Goal: Task Accomplishment & Management: Complete application form

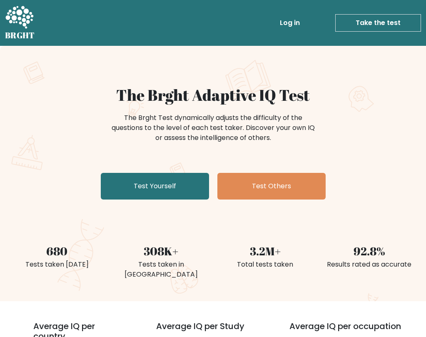
click at [171, 183] on link "Test Yourself" at bounding box center [155, 186] width 108 height 27
click at [373, 31] on link "Take the test" at bounding box center [378, 22] width 86 height 17
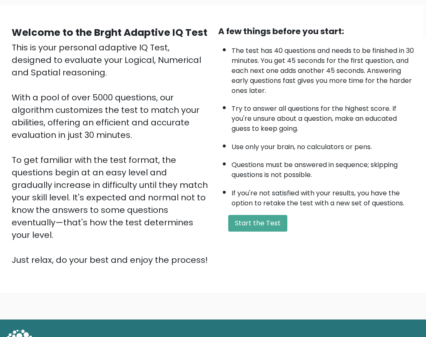
scroll to position [40, 0]
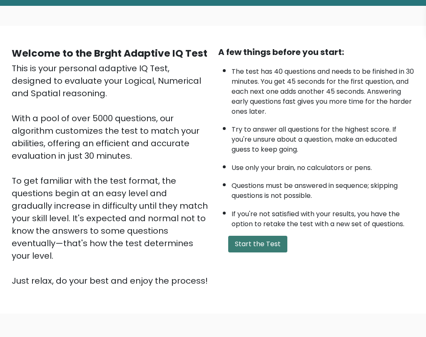
click at [262, 247] on button "Start the Test" at bounding box center [257, 243] width 59 height 17
click at [252, 237] on button "Start the Test" at bounding box center [257, 243] width 59 height 17
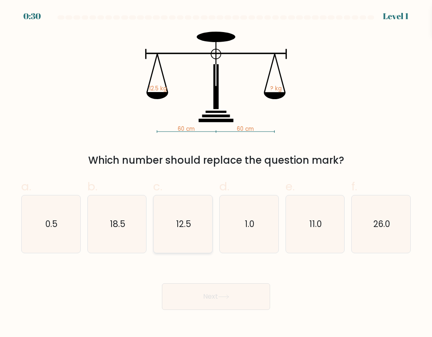
click at [186, 229] on text "12.5" at bounding box center [183, 224] width 15 height 12
click at [216, 174] on input "c. 12.5" at bounding box center [216, 170] width 0 height 5
radio input "true"
click at [203, 302] on button "Next" at bounding box center [216, 296] width 108 height 27
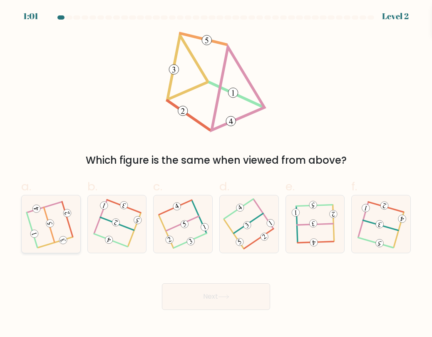
click at [57, 227] on icon at bounding box center [51, 224] width 46 height 46
click at [216, 174] on input "a." at bounding box center [216, 170] width 0 height 5
radio input "true"
click at [206, 303] on button "Next" at bounding box center [216, 296] width 108 height 27
click at [224, 303] on button "Next" at bounding box center [216, 296] width 108 height 27
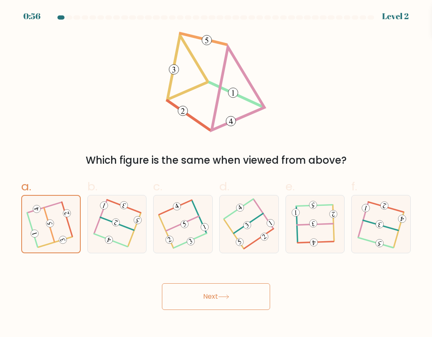
click at [218, 301] on button "Next" at bounding box center [216, 296] width 108 height 27
click at [217, 295] on button "Next" at bounding box center [216, 296] width 108 height 27
click at [201, 288] on button "Next" at bounding box center [216, 296] width 108 height 27
click at [201, 289] on button "Next" at bounding box center [216, 296] width 108 height 27
click at [208, 295] on button "Next" at bounding box center [216, 296] width 108 height 27
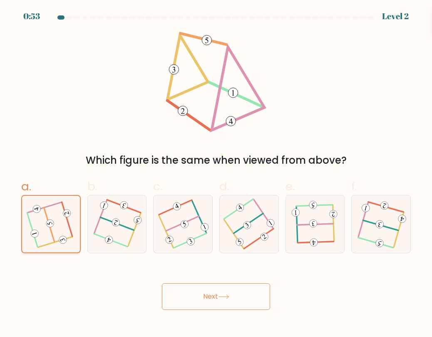
click at [53, 218] on icon at bounding box center [50, 223] width 45 height 45
click at [216, 174] on input "a." at bounding box center [216, 170] width 0 height 5
click at [210, 302] on button "Next" at bounding box center [216, 296] width 108 height 27
click at [40, 225] on icon at bounding box center [50, 223] width 45 height 45
click at [216, 174] on input "a." at bounding box center [216, 170] width 0 height 5
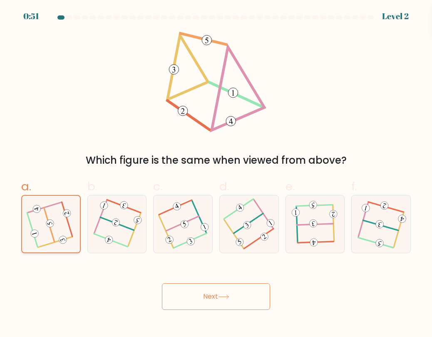
click at [40, 225] on icon at bounding box center [50, 223] width 45 height 45
click at [216, 174] on input "a." at bounding box center [216, 170] width 0 height 5
click at [40, 225] on icon at bounding box center [50, 223] width 45 height 45
click at [216, 174] on input "a." at bounding box center [216, 170] width 0 height 5
click at [43, 215] on icon at bounding box center [50, 223] width 45 height 45
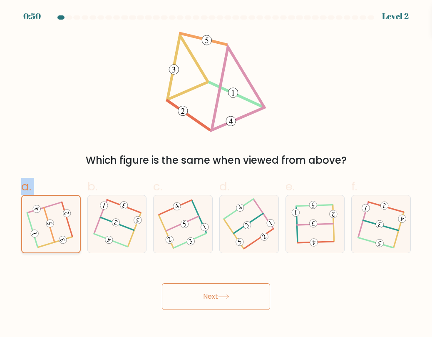
click at [216, 174] on input "a." at bounding box center [216, 170] width 0 height 5
click at [92, 237] on div at bounding box center [116, 224] width 59 height 58
click at [216, 174] on input "b." at bounding box center [216, 170] width 0 height 5
radio input "true"
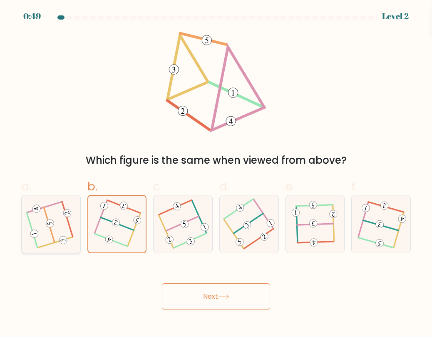
click at [57, 237] on icon at bounding box center [51, 224] width 46 height 46
click at [216, 174] on input "a." at bounding box center [216, 170] width 0 height 5
radio input "true"
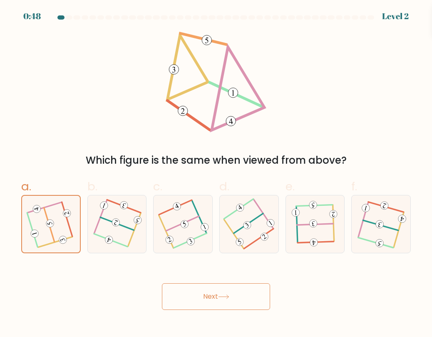
click at [198, 289] on button "Next" at bounding box center [216, 296] width 108 height 27
click at [213, 292] on button "Next" at bounding box center [216, 296] width 108 height 27
click at [214, 293] on button "Next" at bounding box center [216, 296] width 108 height 27
click at [215, 295] on button "Next" at bounding box center [216, 296] width 108 height 27
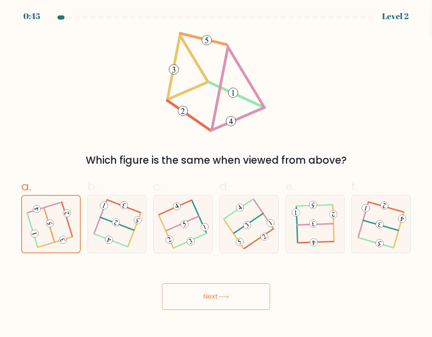
click at [215, 297] on button "Next" at bounding box center [216, 296] width 108 height 27
click at [215, 299] on button "Next" at bounding box center [216, 296] width 108 height 27
click at [214, 301] on button "Next" at bounding box center [216, 296] width 108 height 27
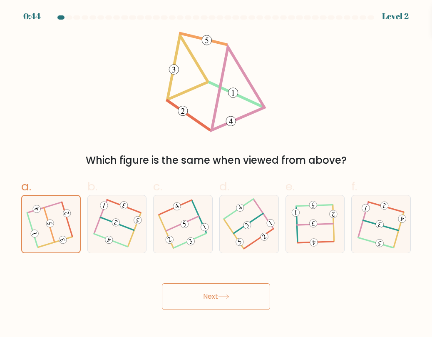
click at [216, 302] on button "Next" at bounding box center [216, 296] width 108 height 27
drag, startPoint x: 211, startPoint y: 305, endPoint x: 218, endPoint y: 299, distance: 9.4
click at [216, 299] on button "Next" at bounding box center [216, 296] width 108 height 27
click at [207, 303] on body "0:43 Level 2" at bounding box center [216, 168] width 432 height 337
click at [205, 306] on button "Next" at bounding box center [216, 296] width 108 height 27
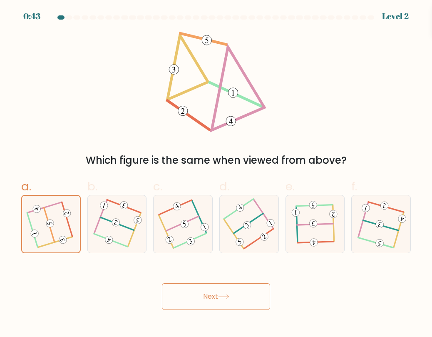
click at [205, 306] on button "Next" at bounding box center [216, 296] width 108 height 27
click at [206, 303] on button "Next" at bounding box center [216, 296] width 108 height 27
click at [209, 296] on button "Next" at bounding box center [216, 296] width 108 height 27
click at [209, 297] on button "Next" at bounding box center [216, 296] width 108 height 27
click at [312, 211] on icon at bounding box center [315, 224] width 46 height 46
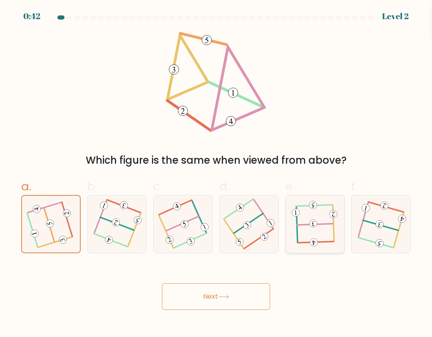
click at [216, 174] on input "e." at bounding box center [216, 170] width 0 height 5
radio input "true"
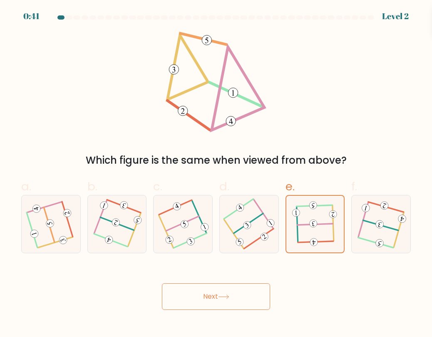
click at [347, 233] on div "e." at bounding box center [315, 215] width 66 height 75
click at [376, 233] on icon at bounding box center [381, 224] width 46 height 46
click at [216, 174] on input "f." at bounding box center [216, 170] width 0 height 5
radio input "true"
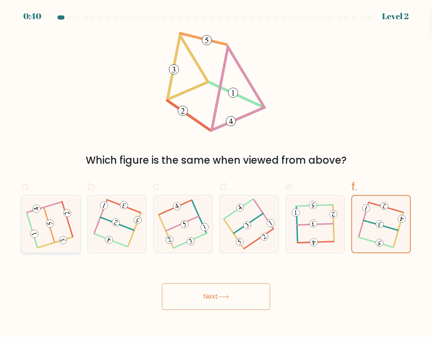
click at [54, 207] on icon at bounding box center [51, 224] width 46 height 46
click at [216, 174] on input "a." at bounding box center [216, 170] width 0 height 5
radio input "true"
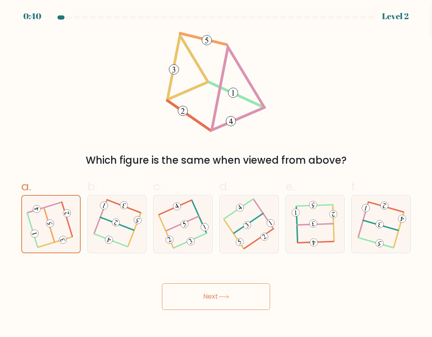
click at [202, 296] on button "Next" at bounding box center [216, 296] width 108 height 27
click at [60, 231] on icon at bounding box center [51, 224] width 46 height 46
click at [216, 174] on input "a." at bounding box center [216, 170] width 0 height 5
radio input "true"
click at [244, 309] on button "Next" at bounding box center [216, 296] width 108 height 27
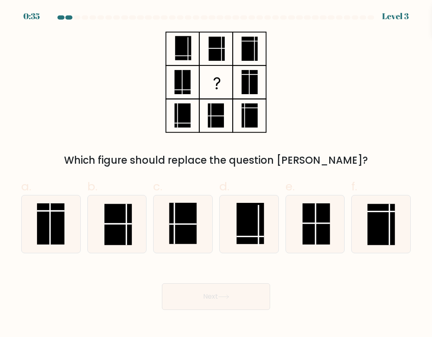
click at [206, 297] on button "Next" at bounding box center [216, 296] width 108 height 27
click at [373, 276] on div "Next" at bounding box center [215, 286] width 399 height 47
click at [318, 233] on rect at bounding box center [315, 223] width 27 height 41
click at [216, 174] on input "e." at bounding box center [216, 170] width 0 height 5
radio input "true"
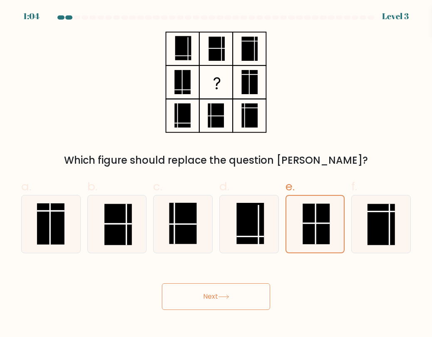
click at [242, 295] on button "Next" at bounding box center [216, 296] width 108 height 27
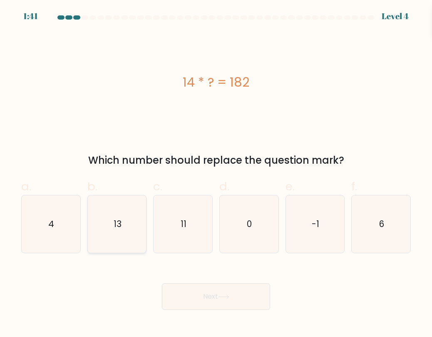
click at [126, 227] on icon "13" at bounding box center [116, 223] width 57 height 57
click at [216, 174] on input "b. 13" at bounding box center [216, 170] width 0 height 5
radio input "true"
click at [229, 296] on icon at bounding box center [223, 296] width 11 height 5
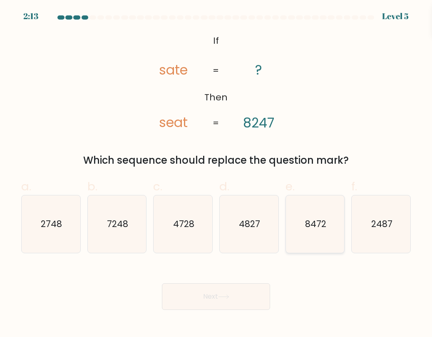
click at [327, 231] on icon "8472" at bounding box center [314, 223] width 57 height 57
click at [216, 174] on input "e. 8472" at bounding box center [216, 170] width 0 height 5
radio input "true"
click at [234, 296] on button "Next" at bounding box center [216, 296] width 108 height 27
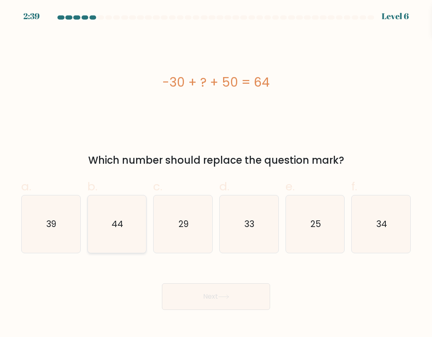
click at [140, 241] on icon "44" at bounding box center [116, 223] width 57 height 57
click at [216, 174] on input "b. 44" at bounding box center [216, 170] width 0 height 5
radio input "true"
click at [235, 295] on button "Next" at bounding box center [216, 296] width 108 height 27
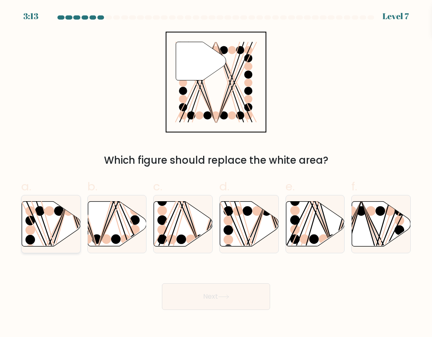
click at [46, 233] on icon at bounding box center [51, 223] width 59 height 45
click at [216, 174] on input "a." at bounding box center [216, 170] width 0 height 5
radio input "true"
click at [224, 298] on icon at bounding box center [223, 296] width 11 height 5
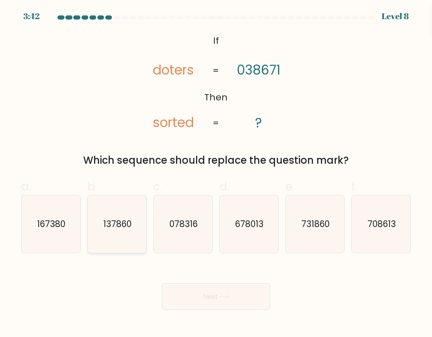
click at [115, 235] on icon "137860" at bounding box center [116, 223] width 57 height 57
click at [216, 174] on input "b. 137860" at bounding box center [216, 170] width 0 height 5
radio input "true"
click at [232, 295] on button "Next" at bounding box center [216, 296] width 108 height 27
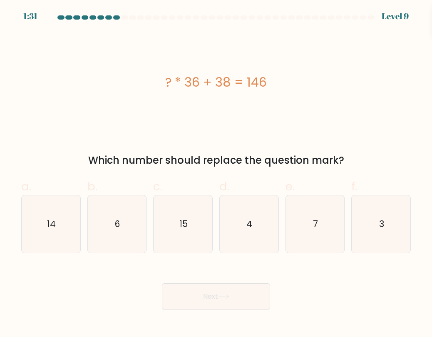
click at [325, 90] on div "? * 36 + 38 = 146" at bounding box center [215, 82] width 389 height 19
click at [370, 212] on icon "3" at bounding box center [380, 223] width 57 height 57
click at [216, 174] on input "f. 3" at bounding box center [216, 170] width 0 height 5
radio input "true"
click at [233, 300] on button "Next" at bounding box center [216, 296] width 108 height 27
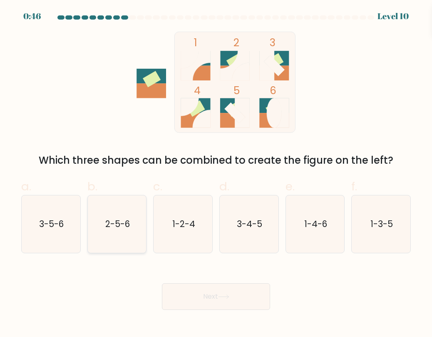
click at [143, 234] on icon "2-5-6" at bounding box center [116, 223] width 57 height 57
click at [216, 174] on input "b. 2-5-6" at bounding box center [216, 170] width 0 height 5
radio input "true"
click at [189, 233] on icon "1-2-4" at bounding box center [182, 223] width 57 height 57
click at [216, 174] on input "c. 1-2-4" at bounding box center [216, 170] width 0 height 5
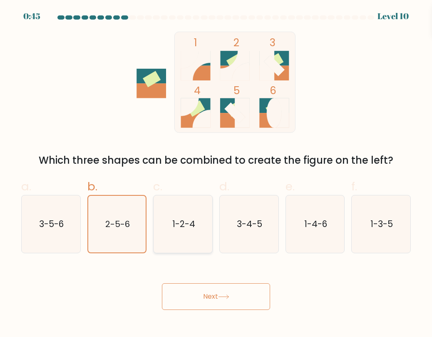
radio input "true"
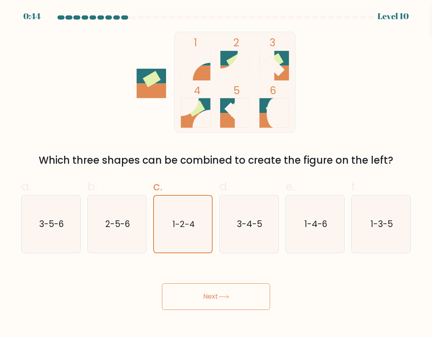
click at [240, 300] on button "Next" at bounding box center [216, 296] width 108 height 27
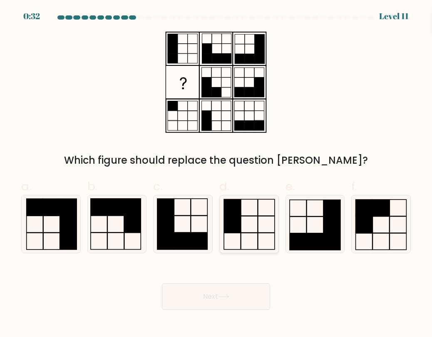
click at [238, 230] on icon at bounding box center [248, 223] width 57 height 57
click at [216, 174] on input "d." at bounding box center [216, 170] width 0 height 5
radio input "true"
click at [240, 293] on button "Next" at bounding box center [216, 296] width 108 height 27
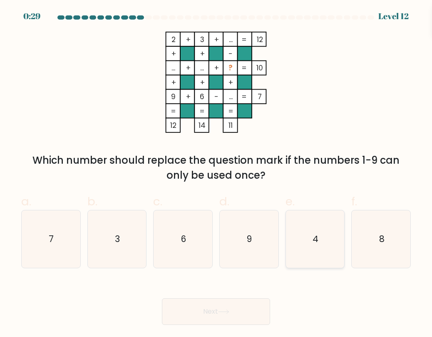
click at [317, 240] on text "4" at bounding box center [315, 239] width 6 height 12
click at [216, 174] on input "e. 4" at bounding box center [216, 170] width 0 height 5
radio input "true"
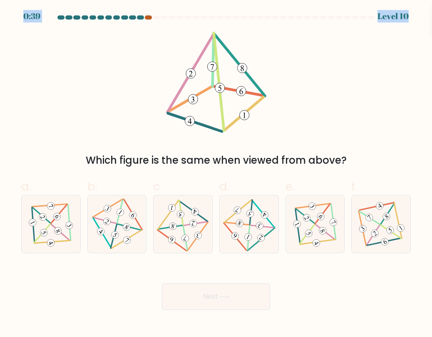
click at [146, 19] on body "0:39 Level 10" at bounding box center [216, 168] width 432 height 337
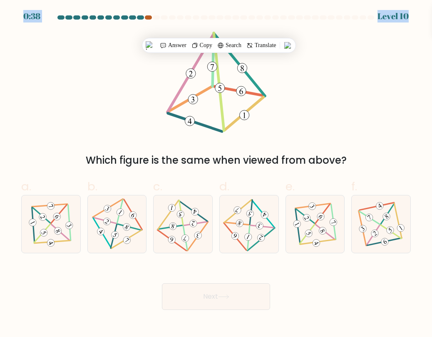
click at [146, 19] on div at bounding box center [148, 17] width 7 height 4
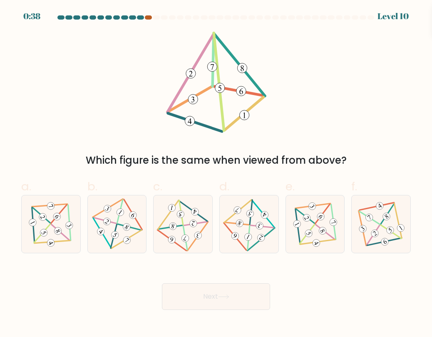
click at [151, 17] on div at bounding box center [148, 17] width 7 height 4
click at [178, 217] on icon at bounding box center [182, 224] width 47 height 46
click at [216, 174] on input "c." at bounding box center [216, 170] width 0 height 5
radio input "true"
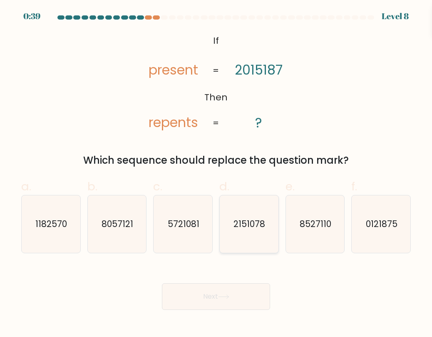
click at [246, 229] on text "2151078" at bounding box center [250, 224] width 32 height 12
click at [216, 174] on input "d. 2151078" at bounding box center [216, 170] width 0 height 5
radio input "true"
click at [183, 223] on text "5721081" at bounding box center [184, 224] width 32 height 12
click at [216, 174] on input "c. 5721081" at bounding box center [216, 170] width 0 height 5
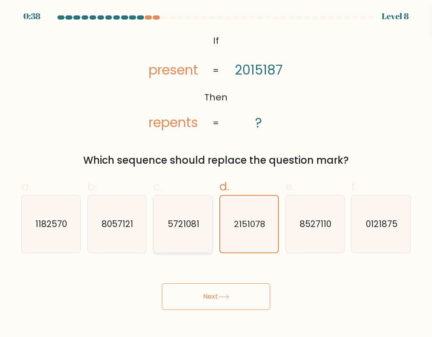
radio input "true"
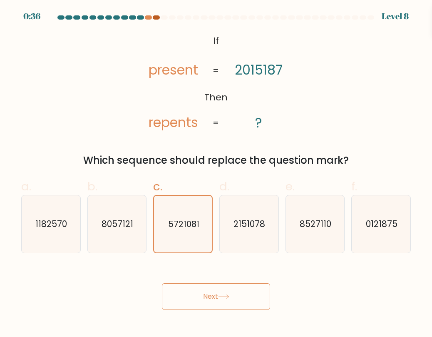
click at [158, 18] on div at bounding box center [156, 17] width 7 height 4
click at [156, 18] on div at bounding box center [156, 17] width 7 height 4
click at [155, 19] on div at bounding box center [156, 17] width 7 height 4
click at [379, 233] on icon "0121875" at bounding box center [380, 223] width 57 height 57
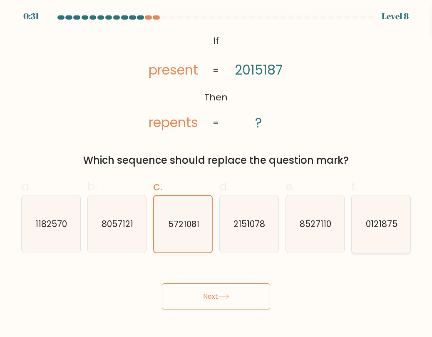
click at [216, 174] on input "f. 0121875" at bounding box center [216, 170] width 0 height 5
radio input "true"
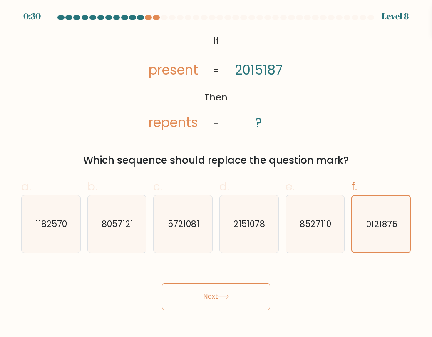
click at [218, 292] on button "Next" at bounding box center [216, 296] width 108 height 27
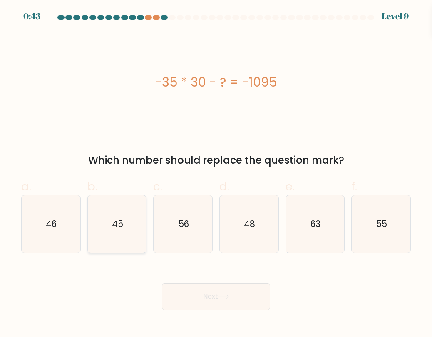
click at [137, 225] on icon "45" at bounding box center [116, 223] width 57 height 57
click at [216, 174] on input "b. 45" at bounding box center [216, 170] width 0 height 5
radio input "true"
click at [218, 307] on button "Next" at bounding box center [216, 296] width 108 height 27
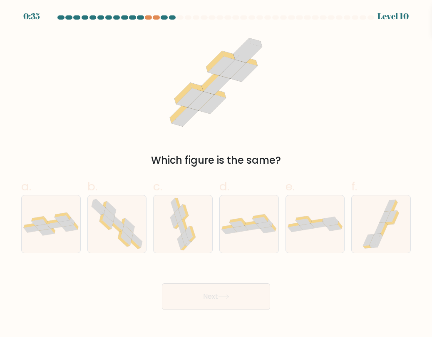
click at [220, 297] on icon at bounding box center [223, 296] width 11 height 5
click at [377, 116] on div "Which figure is the same?" at bounding box center [215, 100] width 399 height 136
click at [136, 229] on icon at bounding box center [117, 223] width 59 height 57
click at [216, 174] on input "b." at bounding box center [216, 170] width 0 height 5
radio input "true"
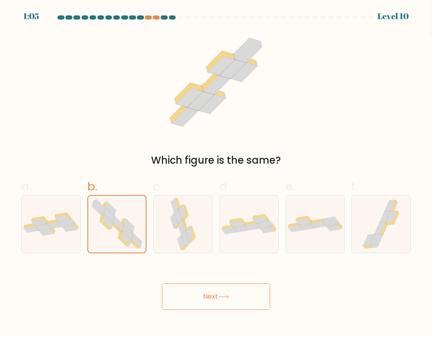
click at [228, 298] on icon at bounding box center [223, 296] width 11 height 5
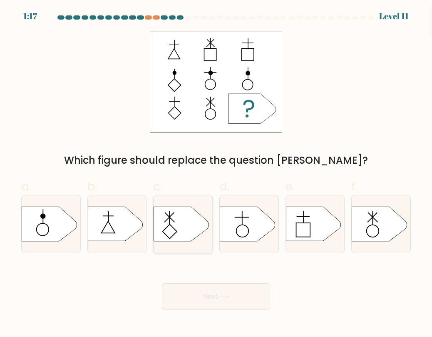
click at [176, 232] on rect at bounding box center [170, 231] width 14 height 14
click at [216, 174] on input "c." at bounding box center [216, 170] width 0 height 5
radio input "true"
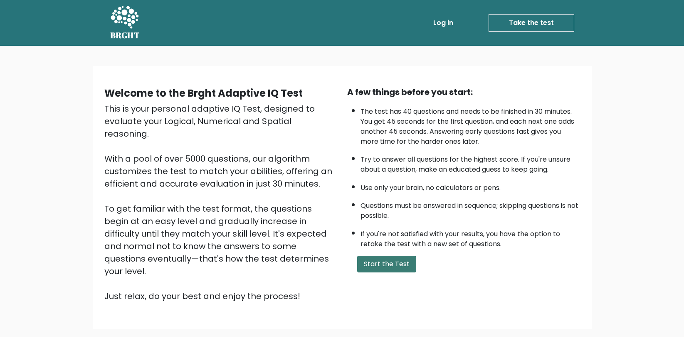
click at [373, 257] on button "Start the Test" at bounding box center [386, 263] width 59 height 17
